Goal: Task Accomplishment & Management: Manage account settings

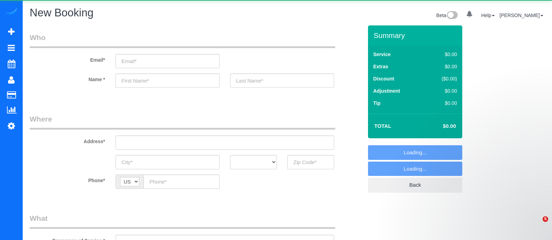
select select "object:7180"
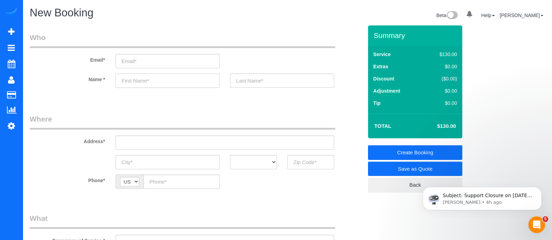
click at [160, 83] on input "text" at bounding box center [167, 81] width 104 height 14
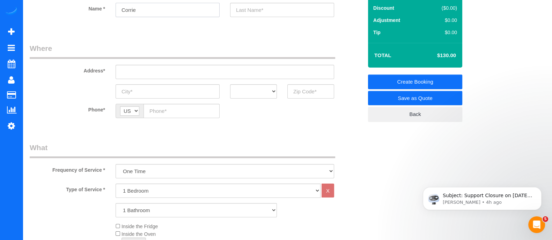
scroll to position [53, 0]
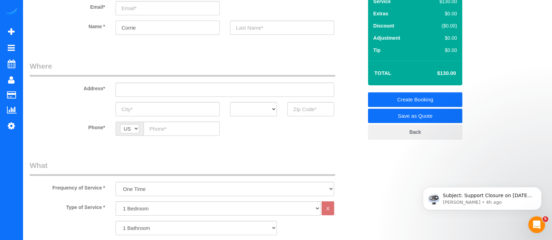
type input "Corrie"
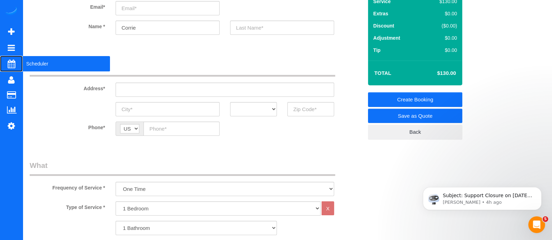
click at [24, 67] on span "Scheduler" at bounding box center [66, 64] width 87 height 16
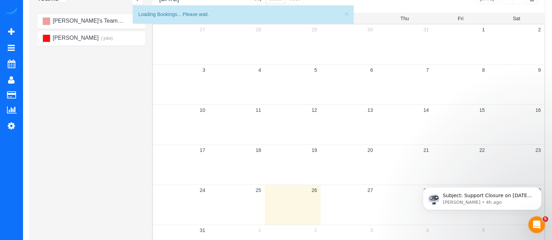
scroll to position [61, 0]
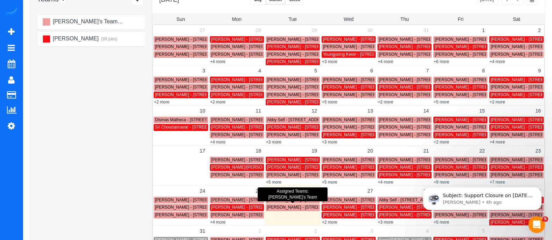
click at [302, 207] on span "Darlus Burney - 539 Broadview Pl Neatlanta, Ga 30324, Atlanta, GA 303274" at bounding box center [306, 207] width 79 height 5
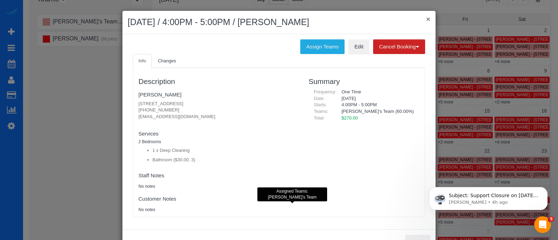
click at [426, 18] on button "×" at bounding box center [428, 18] width 4 height 7
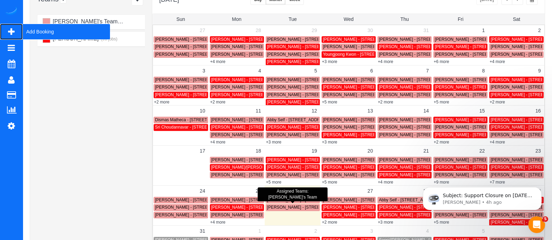
click at [38, 36] on span "Add Booking" at bounding box center [66, 32] width 87 height 16
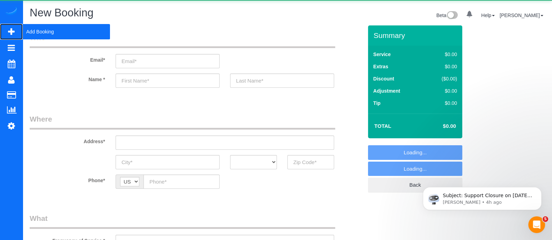
select select "object:7757"
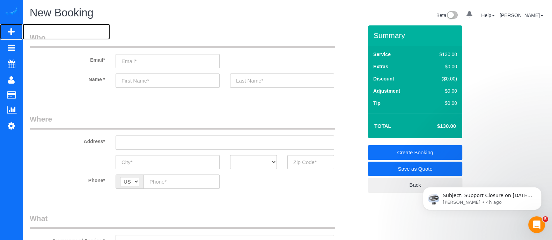
scroll to position [175, 0]
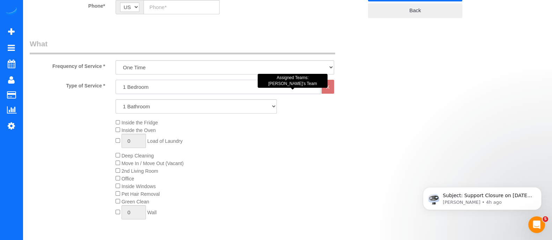
click at [143, 84] on select "1 Bedroom 2 Bedrooms 3 Bedrooms 4 Bedrooms 5 Bedrooms 6 Bedrooms" at bounding box center [217, 87] width 205 height 14
select select "4"
click at [115, 80] on select "1 Bedroom 2 Bedrooms 3 Bedrooms 4 Bedrooms 5 Bedrooms 6 Bedrooms" at bounding box center [217, 87] width 205 height 14
click at [129, 137] on div "Type of Service * 1 Bedroom 2 Bedrooms 3 Bedrooms 4 Bedrooms 5 Bedrooms 6 Bedro…" at bounding box center [196, 159] width 333 height 158
drag, startPoint x: 137, startPoint y: 106, endPoint x: 129, endPoint y: 137, distance: 31.4
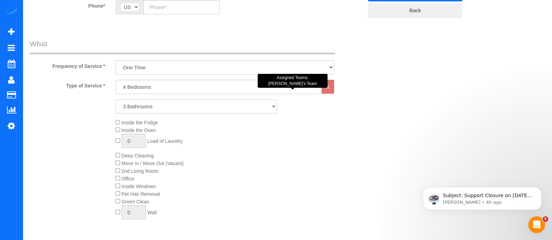
click at [115, 99] on select "1 Bathroom 2 Bathrooms 3 Bathrooms 4 Bathrooms 5 Bathrooms 6 Bathrooms" at bounding box center [195, 106] width 161 height 14
click at [149, 105] on select "1 Bathroom 2 Bathrooms 3 Bathrooms 4 Bathrooms 5 Bathrooms 6 Bathrooms" at bounding box center [195, 106] width 161 height 14
select select "2"
click at [115, 99] on select "1 Bathroom 2 Bathrooms 3 Bathrooms 4 Bathrooms 5 Bathrooms 6 Bathrooms" at bounding box center [195, 106] width 161 height 14
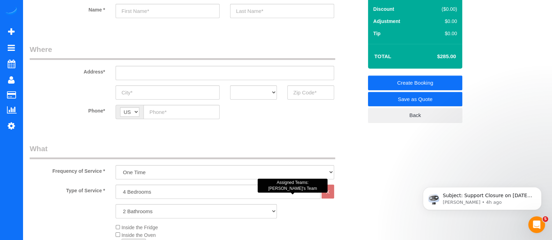
scroll to position [69, 0]
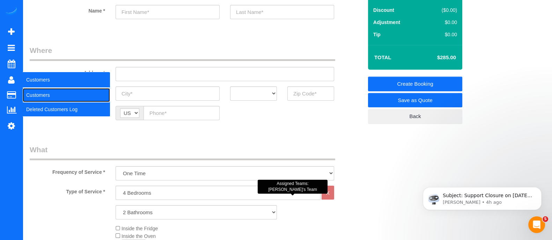
click at [38, 93] on link "Customers" at bounding box center [66, 95] width 87 height 14
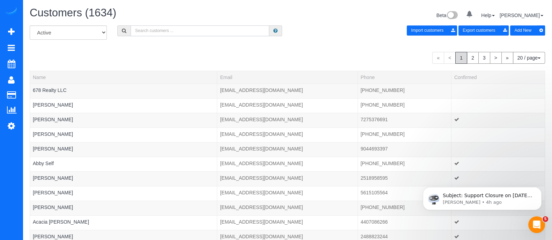
click at [168, 32] on input "text" at bounding box center [199, 30] width 139 height 11
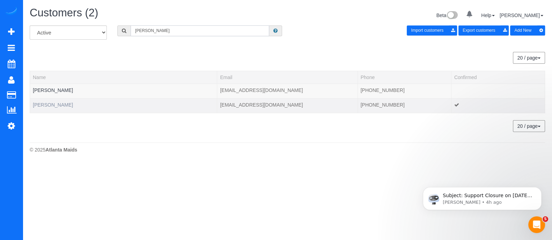
type input "[PERSON_NAME]"
click at [44, 106] on link "Kathi Gunter" at bounding box center [53, 105] width 40 height 6
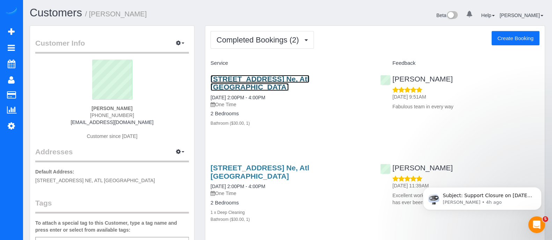
click at [274, 79] on link "1423 Southland Vista Ct. Ne, Atl 30329, Vista, GA 30329" at bounding box center [259, 83] width 99 height 16
click at [266, 78] on link "1423 Southland Vista Ct. Ne, Atl 30329, Vista, GA 30329" at bounding box center [259, 83] width 99 height 16
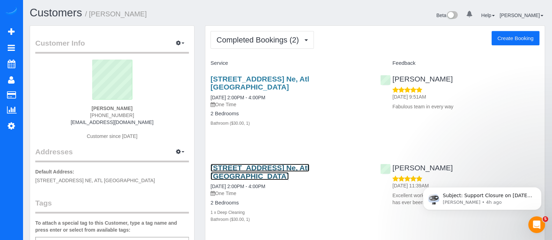
click at [263, 171] on link "1423 Southland Vista Ct. Ne, Atl 30329, Vista, GA 30329" at bounding box center [259, 172] width 99 height 16
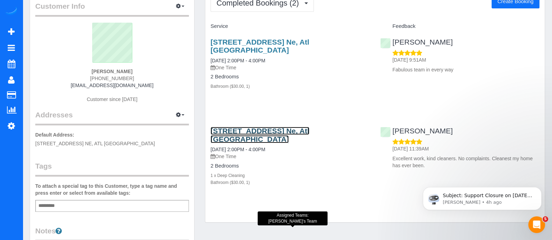
scroll to position [35, 0]
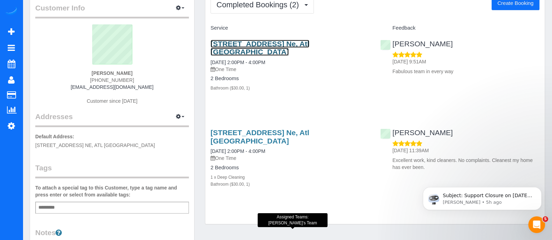
click at [296, 40] on link "1423 Southland Vista Ct. Ne, Atl 30329, Vista, GA 30329" at bounding box center [259, 48] width 99 height 16
click at [288, 41] on link "1423 Southland Vista Ct. Ne, Atl 30329, Vista, GA 30329" at bounding box center [259, 48] width 99 height 16
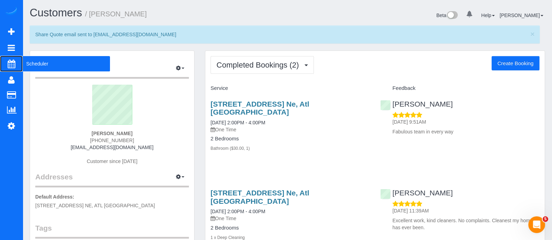
click at [45, 62] on span "Scheduler" at bounding box center [66, 64] width 87 height 16
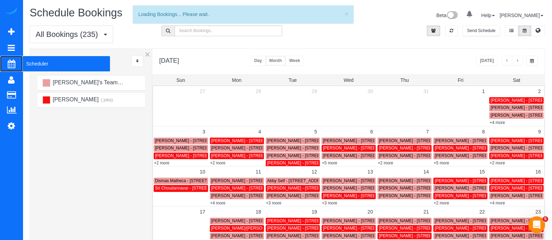
click at [44, 59] on span "Scheduler" at bounding box center [66, 64] width 87 height 16
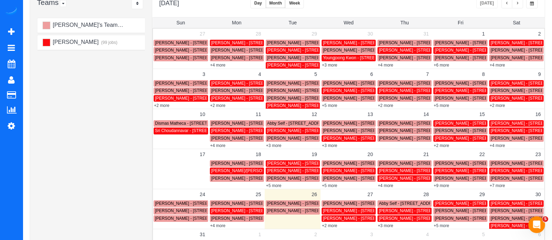
scroll to position [57, 0]
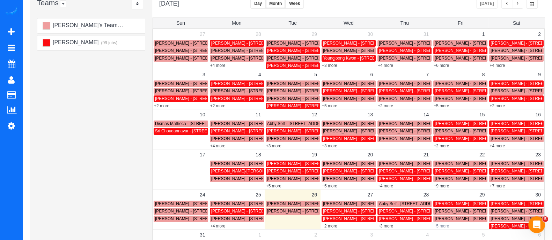
click at [440, 226] on link "+5 more" at bounding box center [440, 226] width 15 height 5
click at [433, 7] on div "August 2025 Today Day Month Week Normal Vertical Horizontal" at bounding box center [348, 5] width 392 height 26
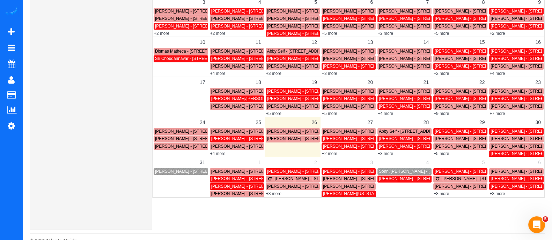
scroll to position [143, 0]
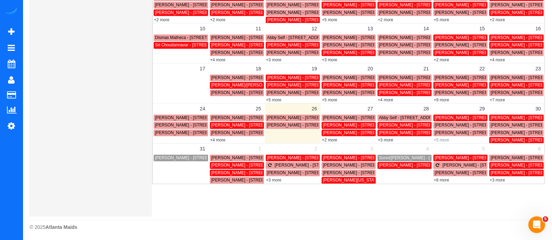
click at [443, 141] on link "+5 more" at bounding box center [440, 140] width 15 height 5
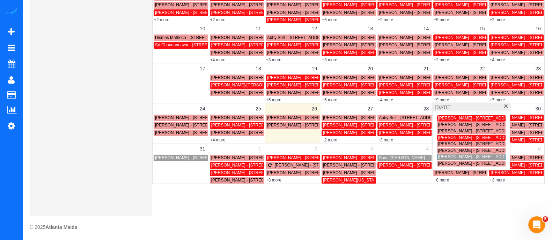
click at [445, 118] on span "Adarsh Patel - 2177 Parkview Ln Nw, Atlanta, GA 30318" at bounding box center [476, 118] width 79 height 5
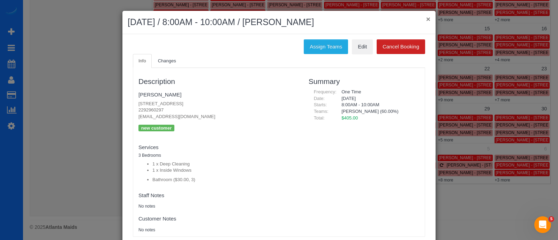
click at [426, 20] on button "×" at bounding box center [428, 18] width 4 height 7
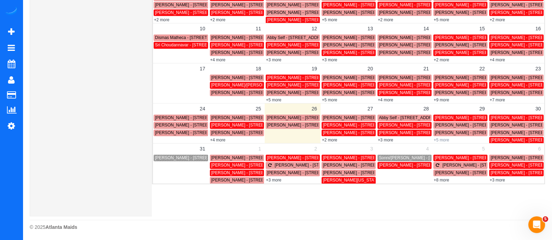
click at [441, 141] on link "+5 more" at bounding box center [440, 140] width 15 height 5
click at [440, 136] on div "Assigned Teams: Alessandra's Team" at bounding box center [471, 131] width 70 height 14
click at [440, 138] on link "+5 more" at bounding box center [440, 140] width 15 height 5
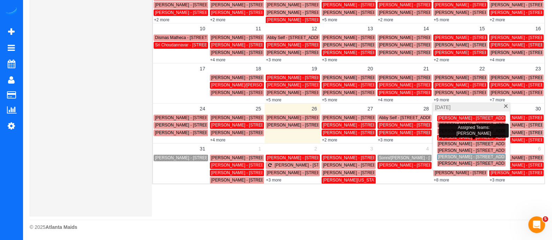
click at [443, 137] on span "Ashley Patterson - 6302 Jefferson Circle South,, Chamblee, GA 30341" at bounding box center [493, 137] width 113 height 5
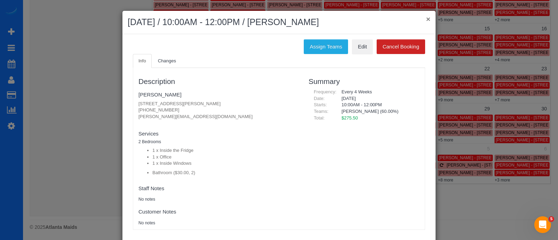
click at [426, 16] on button "×" at bounding box center [428, 18] width 4 height 7
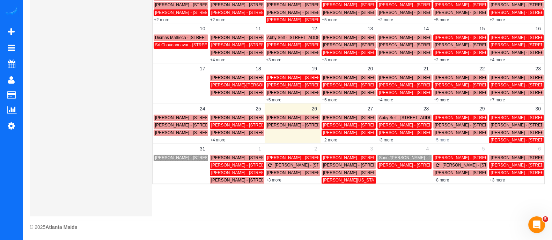
click at [442, 138] on link "+5 more" at bounding box center [440, 140] width 15 height 5
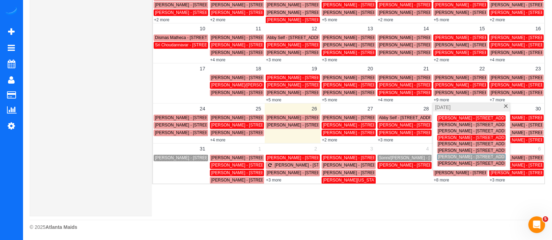
click at [504, 107] on span at bounding box center [505, 107] width 5 height 5
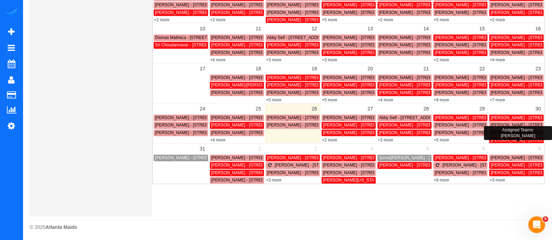
click at [501, 140] on span "Sean Beplate - 12125 N Arcadia Ave Decatur, Ga 30030, Usaaprt 322, Decutur, GA …" at bounding box center [529, 140] width 79 height 5
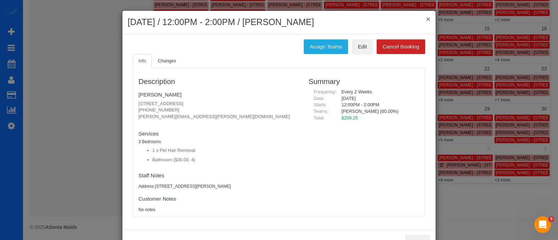
click at [426, 19] on button "×" at bounding box center [428, 18] width 4 height 7
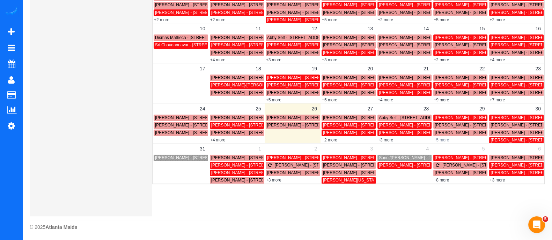
click at [444, 140] on link "+5 more" at bounding box center [440, 140] width 15 height 5
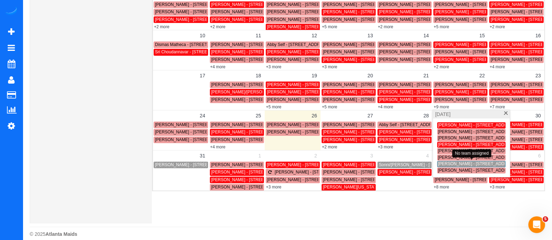
drag, startPoint x: 444, startPoint y: 156, endPoint x: 202, endPoint y: -45, distance: 314.6
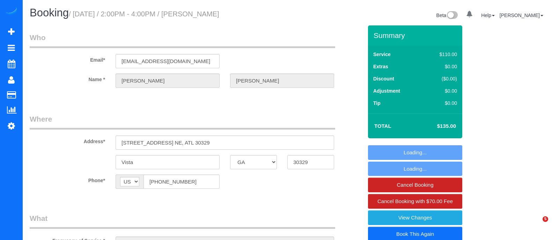
select select "GA"
select select "object:682"
select select "spot1"
select select "number:3"
select select "number:6"
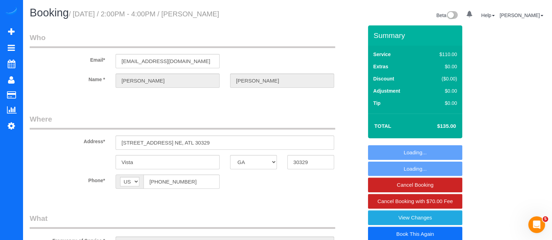
select select "object:760"
select select "GA"
select select "number:3"
select select "number:6"
select select "object:756"
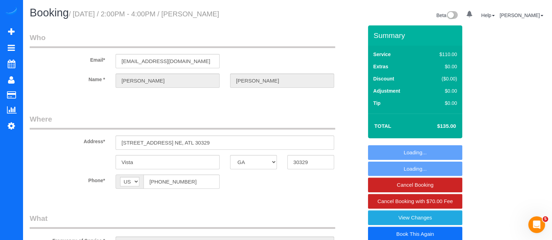
select select "spot1"
select select "object:779"
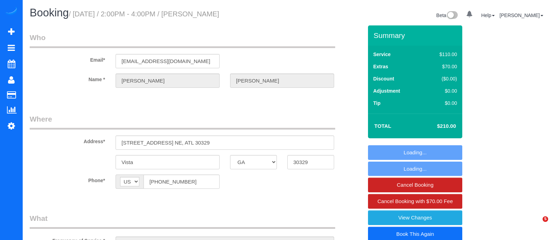
select select "GA"
select select "object:666"
select select "spot1"
select select "number:3"
select select "number:6"
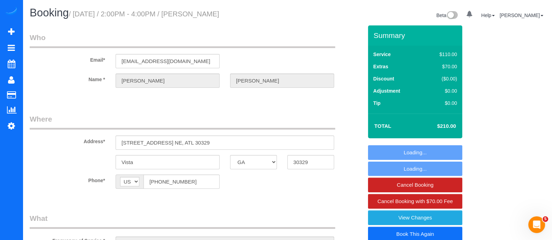
select select "object:760"
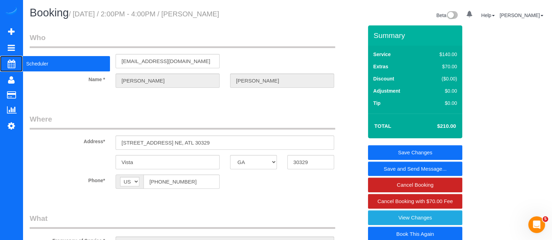
click at [28, 63] on span "Scheduler" at bounding box center [66, 64] width 87 height 16
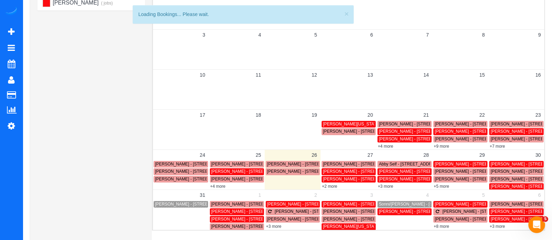
scroll to position [98, 0]
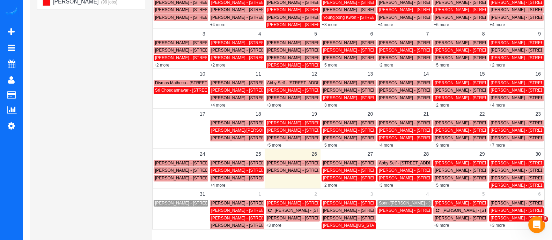
click at [328, 184] on link "+2 more" at bounding box center [329, 185] width 15 height 5
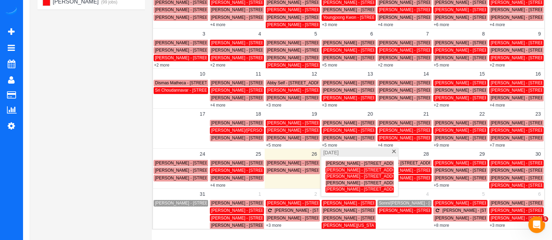
click at [351, 190] on span "Isabel Belbert - 3810 Dumbarton Rd Nw, Atlanta, Ga 30327, Usa, Atlanta, GA 3037" at bounding box center [365, 189] width 79 height 5
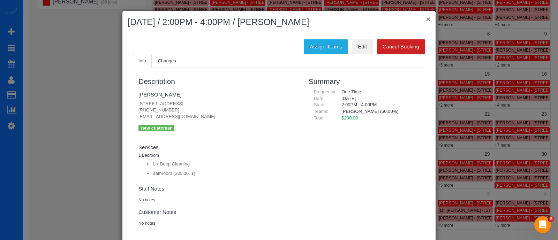
click at [426, 22] on button "×" at bounding box center [428, 18] width 4 height 7
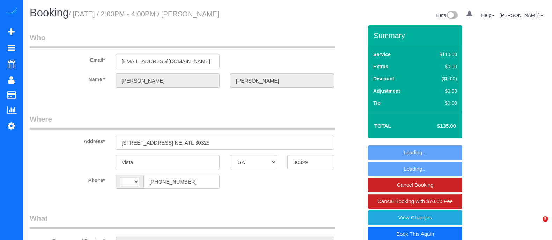
select select "GA"
select select "string:[GEOGRAPHIC_DATA]"
select select "spot1"
select select "number:3"
select select "number:6"
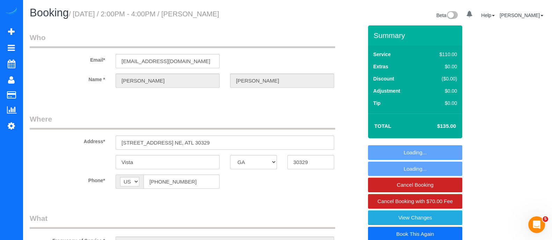
select select "object:779"
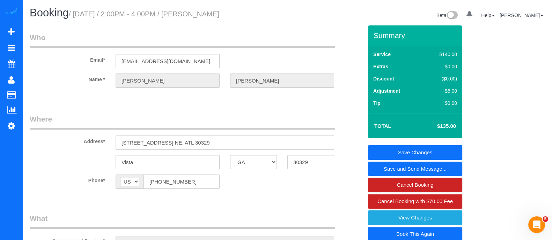
click at [85, 94] on div at bounding box center [195, 94] width 343 height 2
click at [430, 230] on link "Book This Again" at bounding box center [415, 234] width 94 height 15
select select "GA"
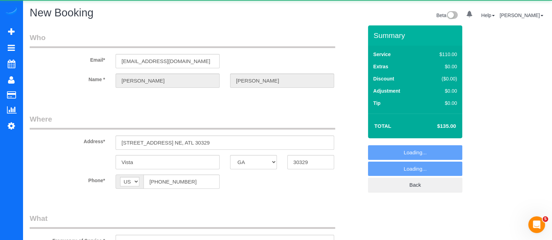
select select "object:1047"
select select "string:fspay-1897a3a9-2bd9-4fee-a033-d27b65e4c007"
select select "number:3"
select select "number:6"
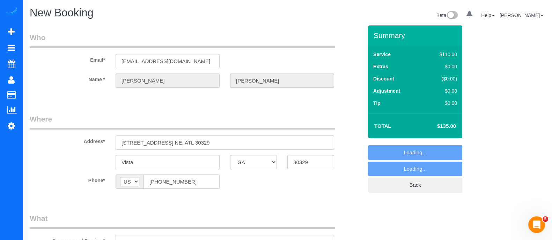
select select "object:1190"
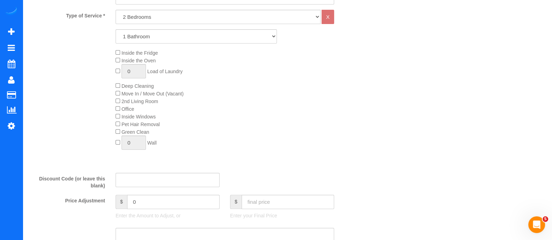
scroll to position [257, 0]
click at [181, 207] on input "0" at bounding box center [173, 203] width 92 height 14
type input "0"
type input "5"
click at [276, 203] on input "text" at bounding box center [287, 203] width 92 height 14
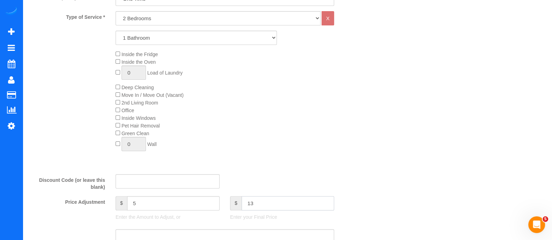
type input "135"
type input "-5"
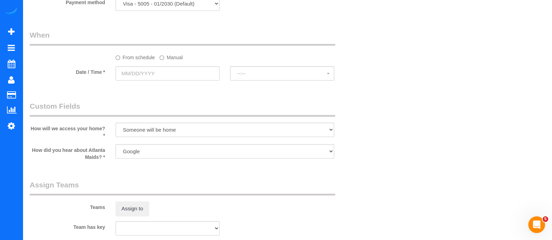
scroll to position [576, 0]
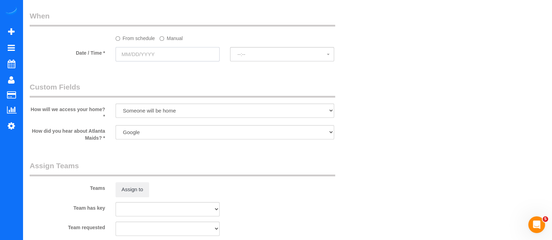
click at [176, 61] on input "text" at bounding box center [167, 54] width 104 height 14
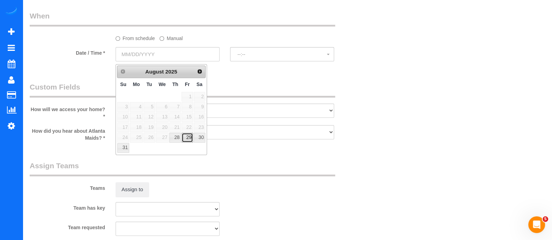
click at [187, 137] on link "29" at bounding box center [186, 137] width 11 height 9
type input "[DATE]"
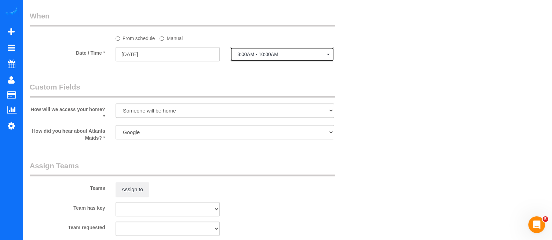
click at [283, 61] on button "8:00AM - 10:00AM" at bounding box center [282, 54] width 104 height 14
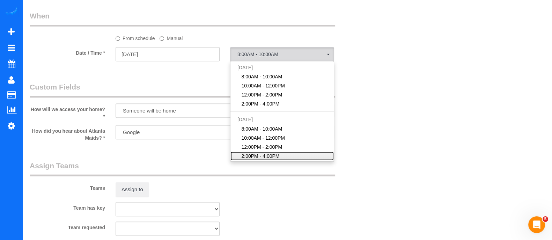
click at [272, 155] on span "2:00PM - 4:00PM" at bounding box center [260, 156] width 38 height 7
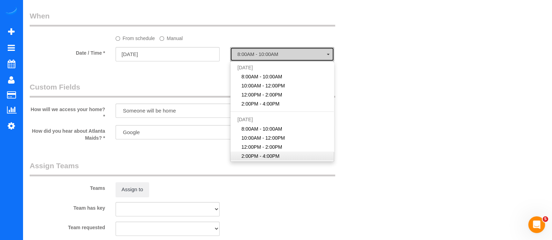
select select "spot18"
type input "[DATE]"
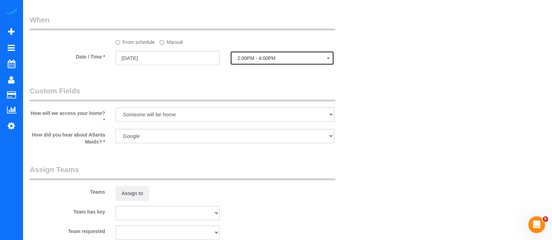
scroll to position [0, 0]
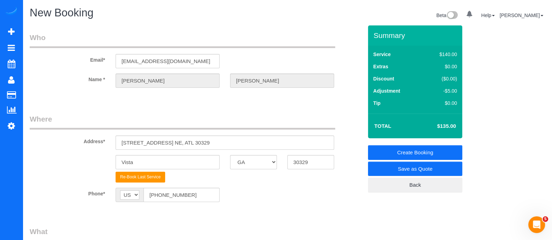
click at [424, 155] on link "Create Booking" at bounding box center [415, 152] width 94 height 15
